Goal: Transaction & Acquisition: Purchase product/service

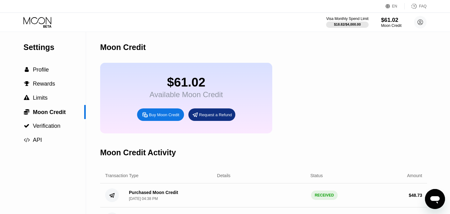
click at [44, 21] on icon at bounding box center [37, 22] width 29 height 11
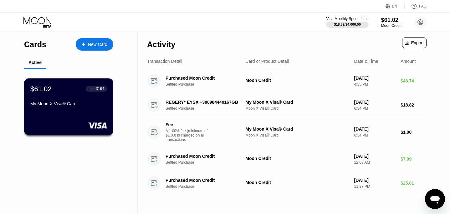
click at [91, 101] on div "My Moon X Visa® Card" at bounding box center [68, 103] width 77 height 5
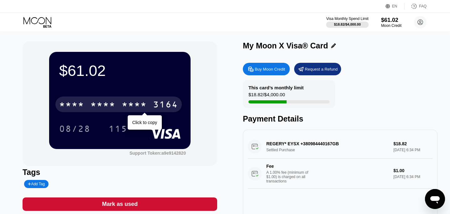
click at [151, 105] on div "* * * * * * * * * * * * 3164" at bounding box center [118, 105] width 126 height 16
click at [151, 105] on div "4513 6500 2352 3164" at bounding box center [118, 105] width 126 height 16
click at [159, 104] on div "3164" at bounding box center [165, 105] width 25 height 10
click at [149, 104] on div "4513 6500 2352 3164" at bounding box center [118, 105] width 126 height 16
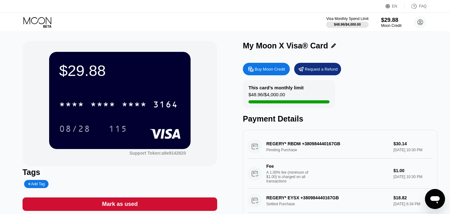
click at [331, 147] on div "REGERY* RBDM +380984440167GB Pending Purchase $30.14 [DATE] 10:30 PM Fee A 1.00…" at bounding box center [340, 162] width 185 height 54
drag, startPoint x: 288, startPoint y: 145, endPoint x: 300, endPoint y: 146, distance: 12.3
click at [300, 146] on div "REGERY* RBDM +380984440167GB Pending Purchase $30.14 [DATE] 10:30 PM Fee A 1.00…" at bounding box center [340, 162] width 185 height 54
click at [388, 21] on div "$29.88" at bounding box center [391, 20] width 21 height 7
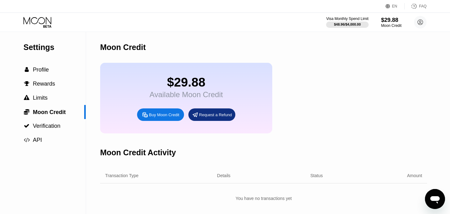
click at [166, 115] on div "Buy Moon Credit" at bounding box center [164, 114] width 30 height 5
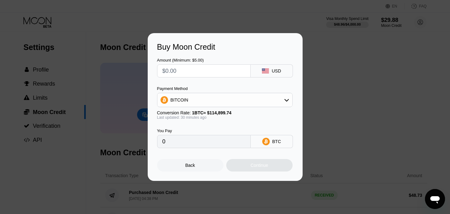
click at [217, 101] on div "BITCOIN" at bounding box center [224, 100] width 135 height 13
